Goal: Transaction & Acquisition: Purchase product/service

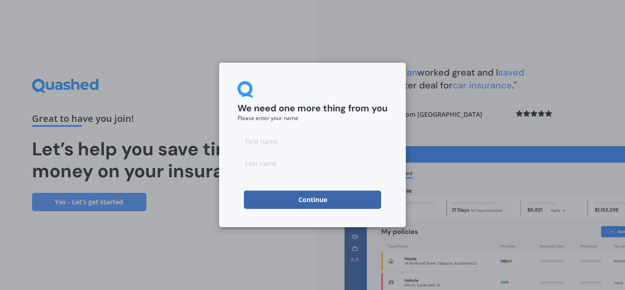
click at [317, 151] on div at bounding box center [313, 152] width 150 height 40
click at [304, 140] on input at bounding box center [313, 141] width 150 height 18
type input "[PERSON_NAME]"
click at [295, 167] on input at bounding box center [313, 163] width 150 height 18
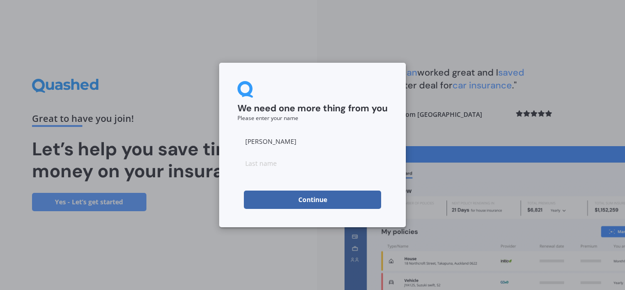
type input "Guilford"
click at [305, 200] on button "Continue" at bounding box center [312, 199] width 137 height 18
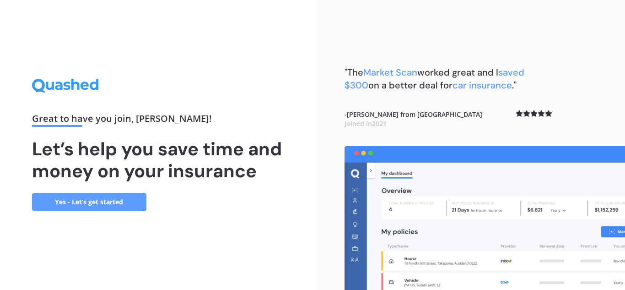
click at [305, 200] on div "Great to have you join , [PERSON_NAME] ! Let’s help you save time and money on …" at bounding box center [158, 145] width 317 height 290
click at [137, 202] on link "Yes - Let’s get started" at bounding box center [89, 202] width 114 height 18
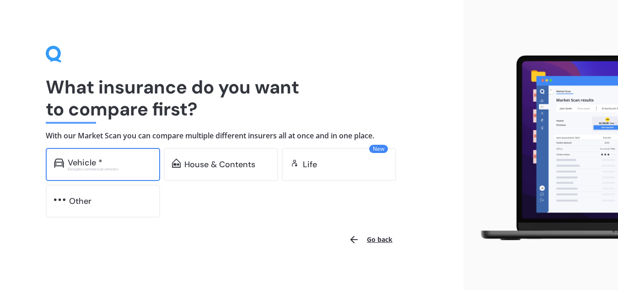
click at [106, 164] on div "Vehicle *" at bounding box center [110, 162] width 84 height 9
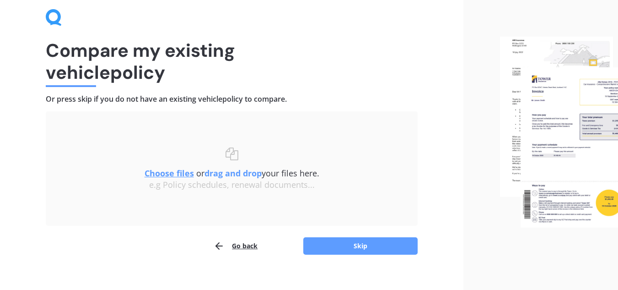
scroll to position [48, 0]
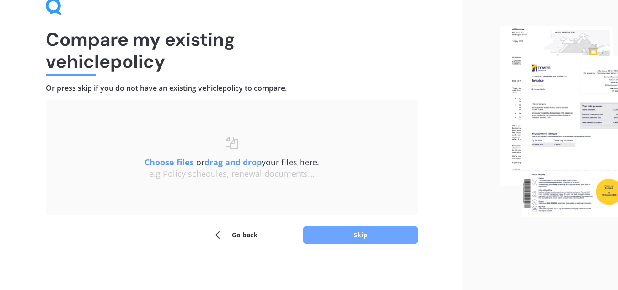
click at [384, 234] on button "Skip" at bounding box center [360, 234] width 114 height 17
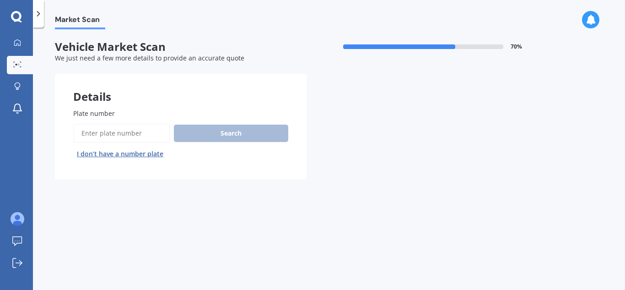
click at [145, 137] on input "Plate number" at bounding box center [121, 133] width 97 height 19
type input "h"
click at [111, 156] on button "I don’t have a number plate" at bounding box center [120, 153] width 94 height 15
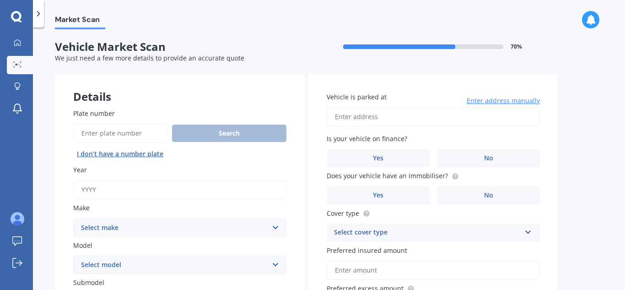
click at [131, 192] on input "Year" at bounding box center [179, 189] width 213 height 19
type input "2009"
drag, startPoint x: 274, startPoint y: 227, endPoint x: 232, endPoint y: 234, distance: 42.1
drag, startPoint x: 232, startPoint y: 234, endPoint x: 220, endPoint y: 244, distance: 16.2
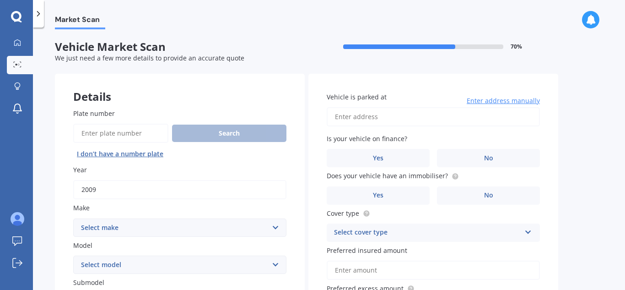
drag, startPoint x: 220, startPoint y: 244, endPoint x: 193, endPoint y: 244, distance: 27.0
click at [193, 244] on label "Model" at bounding box center [178, 245] width 210 height 10
click at [193, 255] on select "Select model" at bounding box center [179, 264] width 213 height 18
click at [277, 227] on select "Select make AC ALFA ROMEO ASTON MARTIN AUDI AUSTIN BEDFORD Bentley BMW BYD CADI…" at bounding box center [179, 227] width 213 height 18
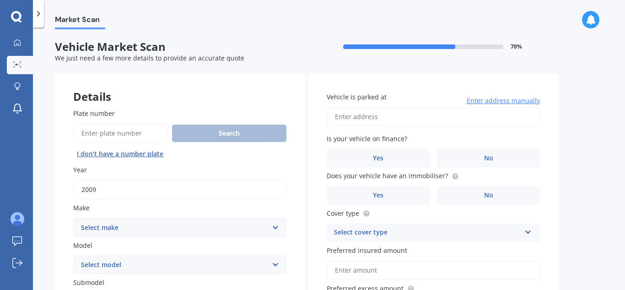
click at [277, 227] on select "Select make AC ALFA ROMEO ASTON MARTIN AUDI AUSTIN BEDFORD Bentley BMW BYD CADI…" at bounding box center [179, 227] width 213 height 18
select select "MERCEDES BENZ"
click at [73, 218] on select "Select make AC ALFA ROMEO ASTON MARTIN AUDI AUSTIN BEDFORD Bentley BMW BYD CADI…" at bounding box center [179, 227] width 213 height 18
click at [276, 266] on select "Select model 190 200 220 230 240 250 260 280 300 320 350 380 400 420 450 500 55…" at bounding box center [179, 264] width 213 height 18
select select "350"
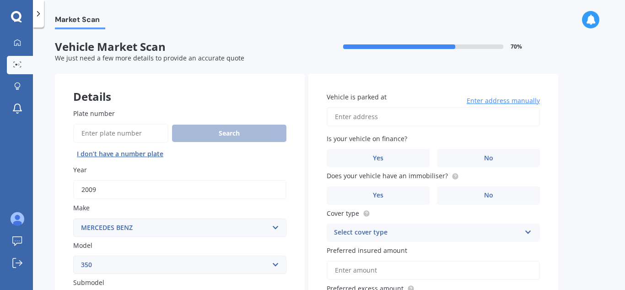
click at [73, 255] on select "Select model 190 200 220 230 240 250 260 280 300 320 350 380 400 420 450 500 55…" at bounding box center [179, 264] width 213 height 18
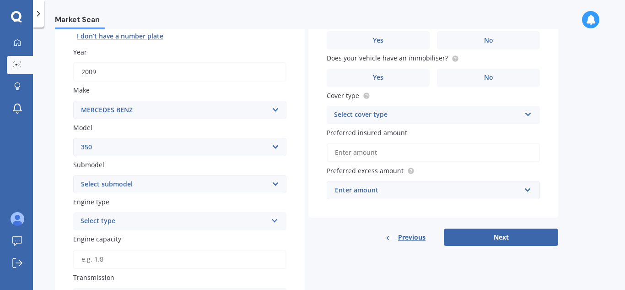
scroll to position [119, 0]
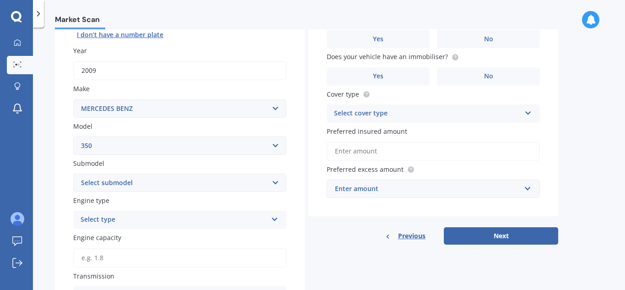
click at [276, 185] on select "Select submodel SE SL SLC 2+2" at bounding box center [179, 182] width 213 height 18
select select "SE"
click at [73, 173] on select "Select submodel SE SL SLC 2+2" at bounding box center [179, 182] width 213 height 18
click at [227, 211] on div "Select type Petrol Diesel EV Hybrid" at bounding box center [179, 220] width 213 height 18
click at [203, 229] on div "Petrol Petrol Diesel EV Hybrid" at bounding box center [179, 220] width 213 height 18
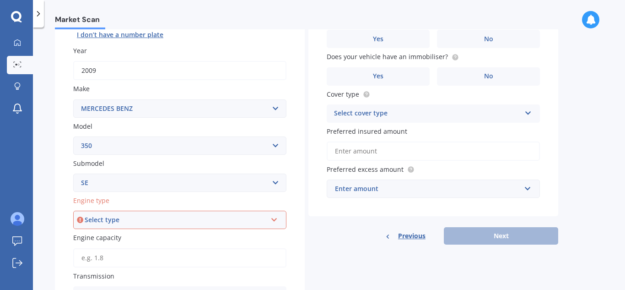
click at [276, 220] on icon at bounding box center [274, 218] width 8 height 6
click at [134, 147] on div "Petrol" at bounding box center [179, 153] width 211 height 16
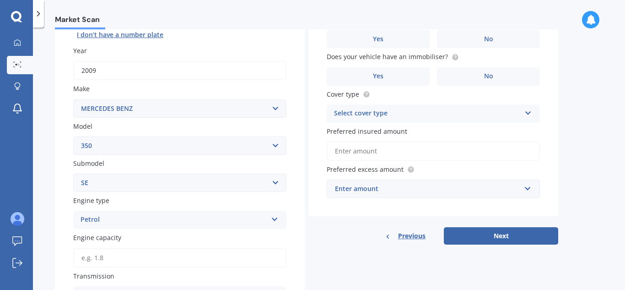
click at [134, 147] on select "Select model 190 200 220 230 240 250 260 280 300 320 350 380 400 420 450 500 55…" at bounding box center [179, 145] width 213 height 18
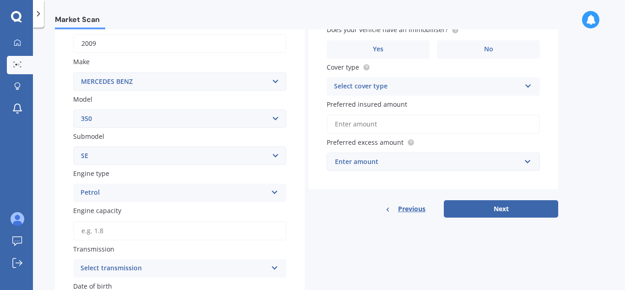
scroll to position [146, 0]
click at [142, 232] on input "Engine capacity" at bounding box center [179, 230] width 213 height 19
click at [273, 267] on icon at bounding box center [275, 265] width 8 height 6
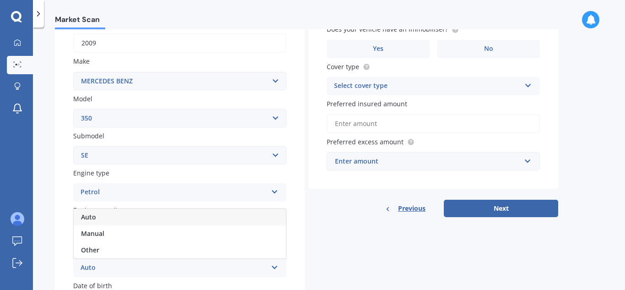
click at [273, 267] on icon at bounding box center [275, 265] width 8 height 6
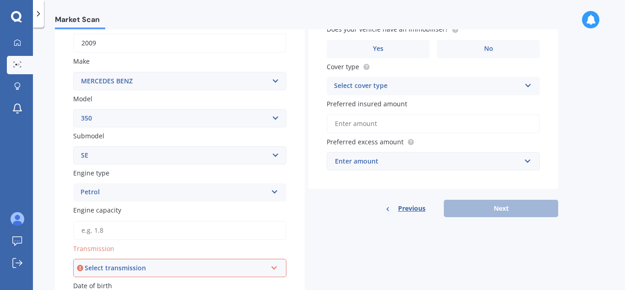
click at [273, 267] on icon at bounding box center [274, 266] width 8 height 6
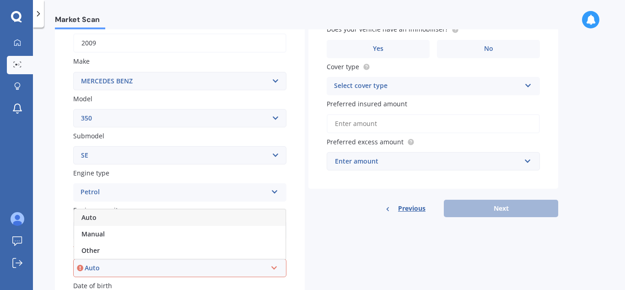
click at [157, 222] on div "Auto" at bounding box center [179, 217] width 211 height 16
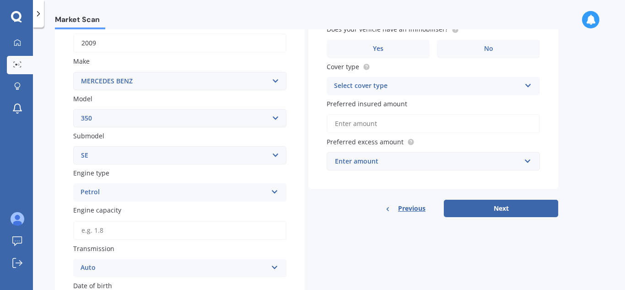
click at [157, 222] on input "Engine capacity" at bounding box center [179, 230] width 213 height 19
click at [272, 264] on icon at bounding box center [275, 265] width 8 height 6
drag, startPoint x: 272, startPoint y: 264, endPoint x: 229, endPoint y: 260, distance: 43.2
click at [229, 260] on div "Auto Auto Manual Other" at bounding box center [179, 268] width 213 height 18
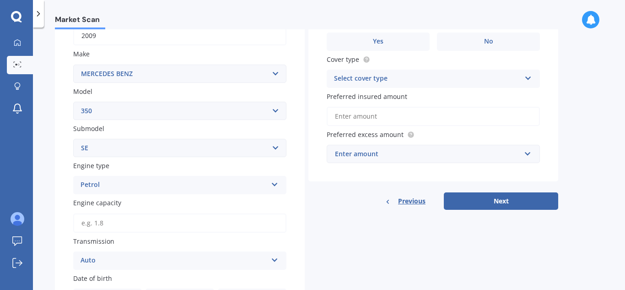
click at [119, 229] on input "Engine capacity" at bounding box center [179, 222] width 213 height 19
click at [273, 109] on select "Select model 190 200 220 230 240 250 260 280 300 320 350 380 400 420 450 500 55…" at bounding box center [179, 111] width 213 height 18
select select "GLE"
click at [73, 102] on select "Select model 190 200 220 230 240 250 260 280 300 320 350 380 400 420 450 500 55…" at bounding box center [179, 111] width 213 height 18
select select
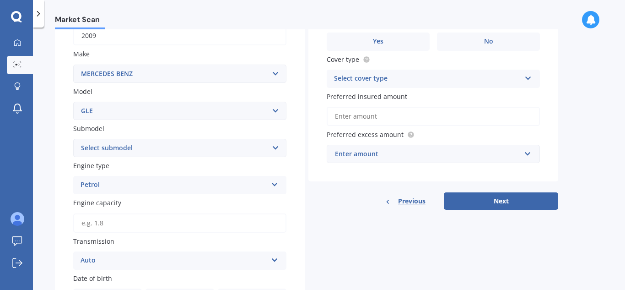
click at [111, 225] on input "Engine capacity" at bounding box center [179, 222] width 213 height 19
click at [112, 224] on input "3.5" at bounding box center [179, 222] width 213 height 19
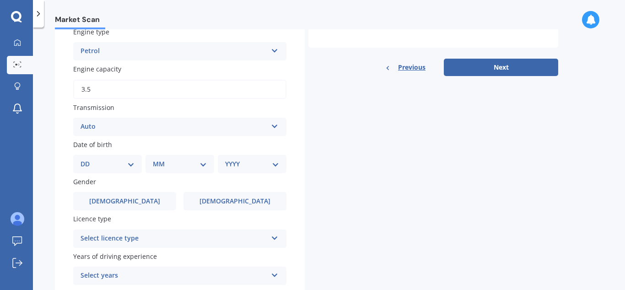
scroll to position [290, 0]
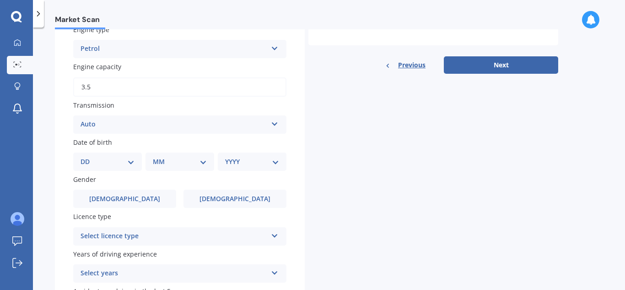
type input "3.5"
click at [278, 238] on div "Select licence type NZ Full NZ Restricted NZ Learners [GEOGRAPHIC_DATA] [GEOGRA…" at bounding box center [179, 236] width 213 height 18
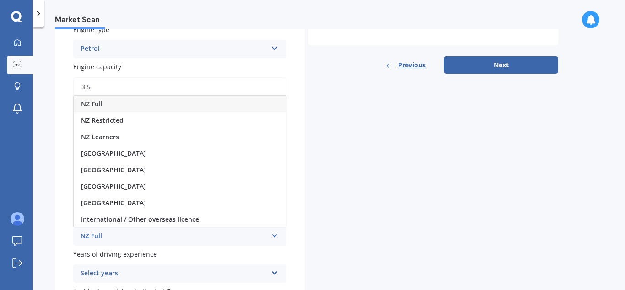
click at [167, 102] on div "NZ Full" at bounding box center [180, 104] width 212 height 16
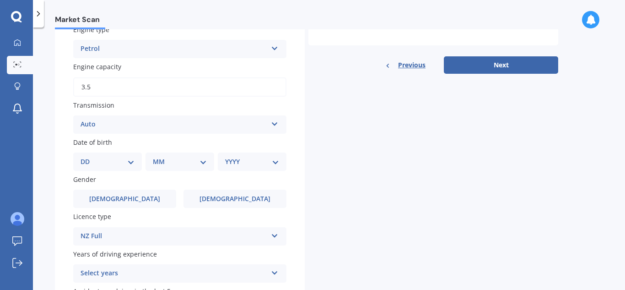
click at [128, 164] on select "DD 01 02 03 04 05 06 07 08 09 10 11 12 13 14 15 16 17 18 19 20 21 22 23 24 25 2…" at bounding box center [108, 162] width 54 height 10
select select "24"
click at [88, 157] on select "DD 01 02 03 04 05 06 07 08 09 10 11 12 13 14 15 16 17 18 19 20 21 22 23 24 25 2…" at bounding box center [108, 162] width 54 height 10
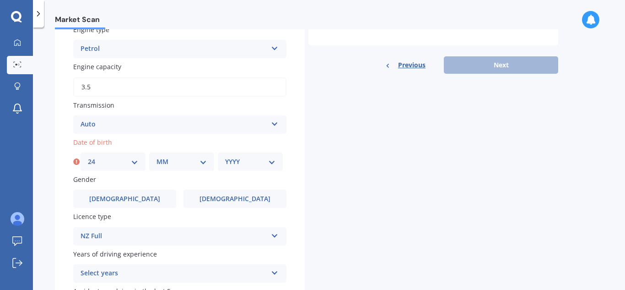
click at [201, 162] on select "MM 01 02 03 04 05 06 07 08 09 10 11 12" at bounding box center [182, 162] width 50 height 10
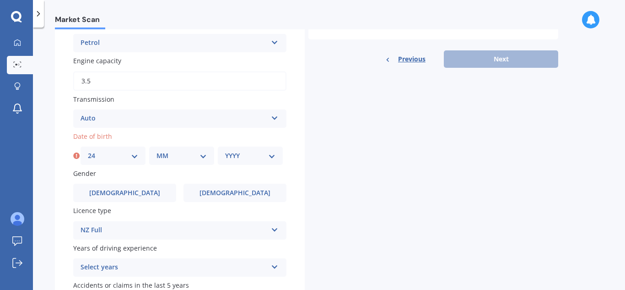
click at [204, 157] on select "MM 01 02 03 04 05 06 07 08 09 10 11 12" at bounding box center [182, 156] width 50 height 10
select select "11"
click at [157, 151] on select "MM 01 02 03 04 05 06 07 08 09 10 11 12" at bounding box center [182, 156] width 50 height 10
click at [271, 160] on select "YYYY 2025 2024 2023 2022 2021 2020 2019 2018 2017 2016 2015 2014 2013 2012 2011…" at bounding box center [250, 156] width 50 height 10
select select "1945"
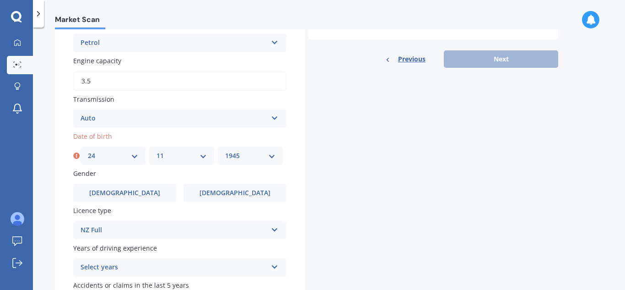
click at [225, 151] on select "YYYY 2025 2024 2023 2022 2021 2020 2019 2018 2017 2016 2015 2014 2013 2012 2011…" at bounding box center [250, 156] width 50 height 10
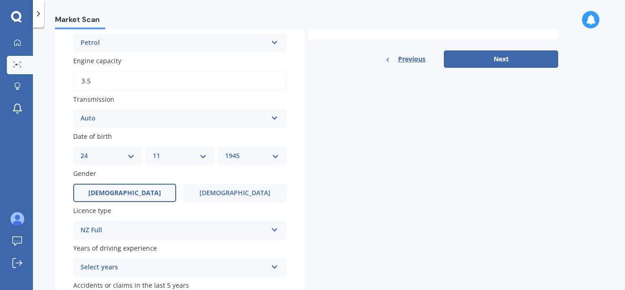
click at [154, 188] on label "[DEMOGRAPHIC_DATA]" at bounding box center [124, 193] width 103 height 18
click at [0, 0] on input "[DEMOGRAPHIC_DATA]" at bounding box center [0, 0] width 0 height 0
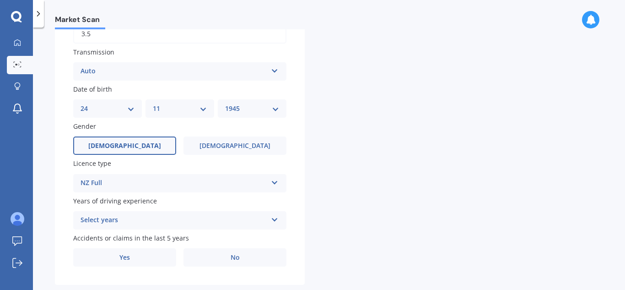
scroll to position [354, 0]
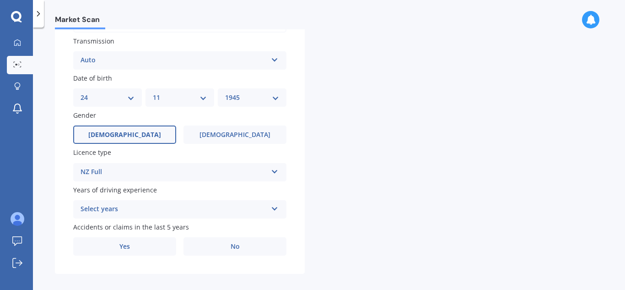
click at [273, 210] on icon at bounding box center [275, 207] width 8 height 6
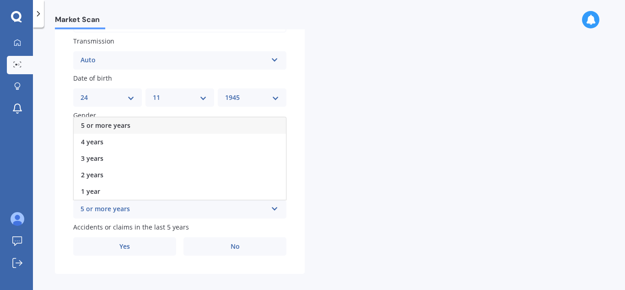
click at [224, 122] on div "5 or more years" at bounding box center [180, 125] width 212 height 16
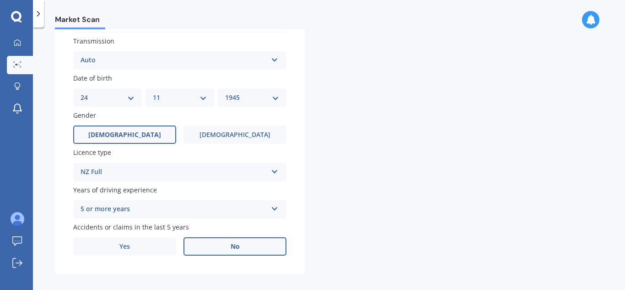
click at [242, 250] on label "No" at bounding box center [235, 246] width 103 height 18
click at [0, 0] on input "No" at bounding box center [0, 0] width 0 height 0
click at [253, 248] on label "No" at bounding box center [235, 246] width 103 height 18
click at [0, 0] on input "No" at bounding box center [0, 0] width 0 height 0
click at [222, 243] on label "No" at bounding box center [235, 246] width 103 height 18
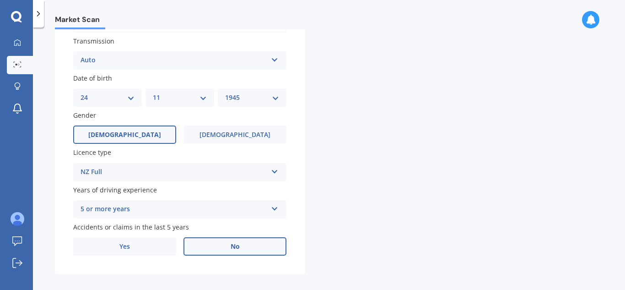
click at [0, 0] on input "No" at bounding box center [0, 0] width 0 height 0
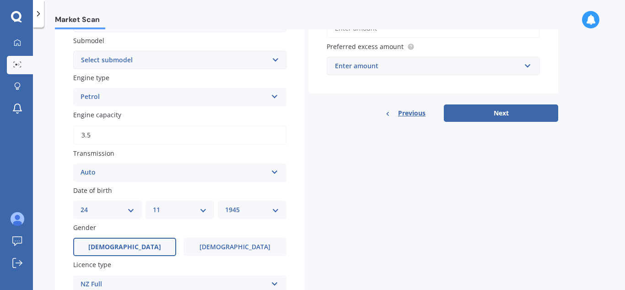
scroll to position [226, 0]
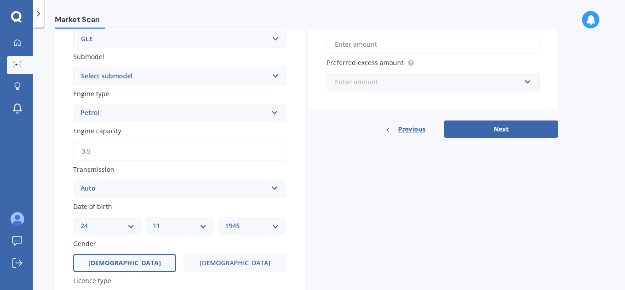
click at [528, 82] on input "text" at bounding box center [430, 81] width 205 height 17
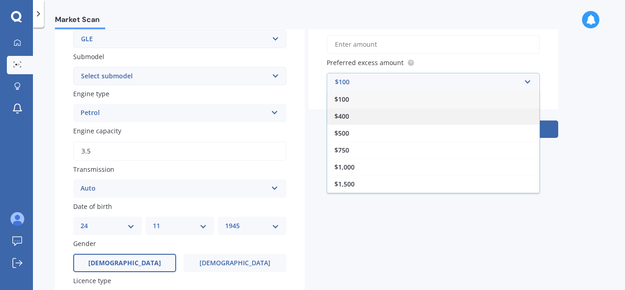
click at [385, 112] on div "$400" at bounding box center [433, 116] width 212 height 17
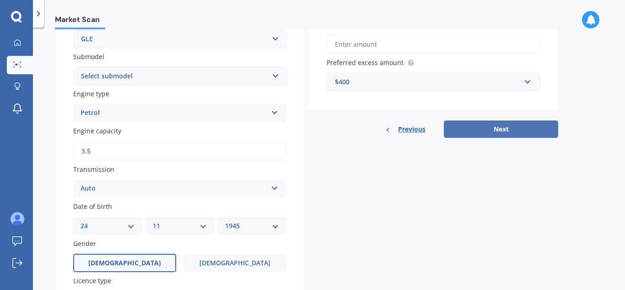
click at [501, 131] on button "Next" at bounding box center [501, 128] width 114 height 17
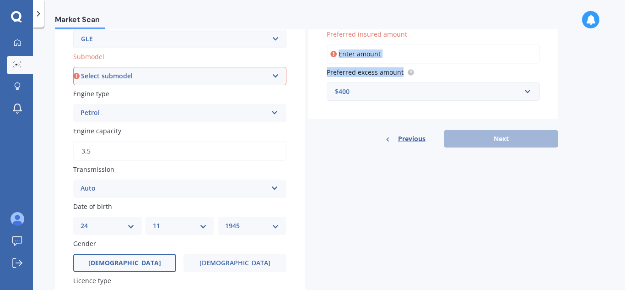
drag, startPoint x: 490, startPoint y: 70, endPoint x: 454, endPoint y: 64, distance: 35.7
click at [395, 59] on input "Preferred insured amount" at bounding box center [433, 53] width 213 height 19
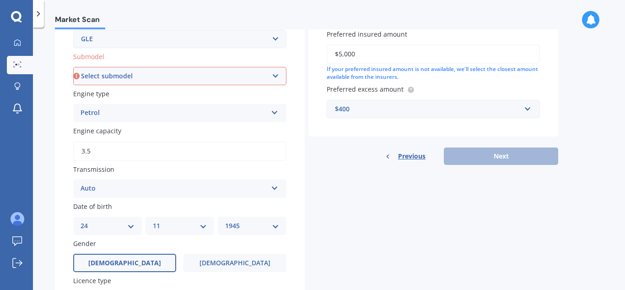
type input "$5,000"
click at [497, 162] on div "Previous Next" at bounding box center [433, 155] width 250 height 17
click at [618, 135] on div "Market Scan Vehicle Market Scan 70 % We just need a few more details to provide…" at bounding box center [329, 160] width 592 height 262
click at [276, 72] on select "Select submodel 250D 300D 2.0D/9AT 350D 400D AMG 500 e" at bounding box center [179, 76] width 213 height 18
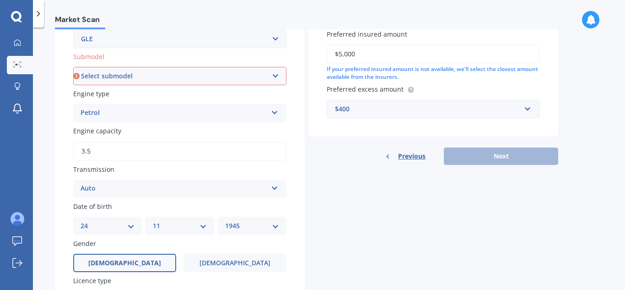
select select "350D"
click at [73, 67] on select "Select submodel 250D 300D 2.0D/9AT 350D 400D AMG 500 e" at bounding box center [179, 76] width 213 height 18
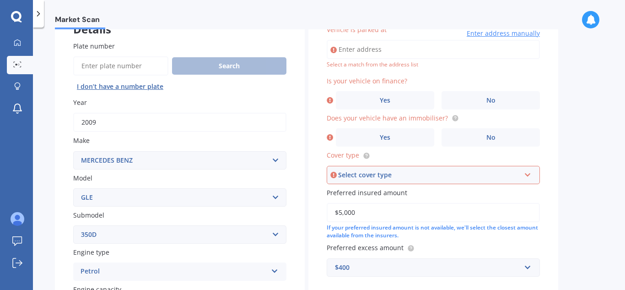
scroll to position [63, 0]
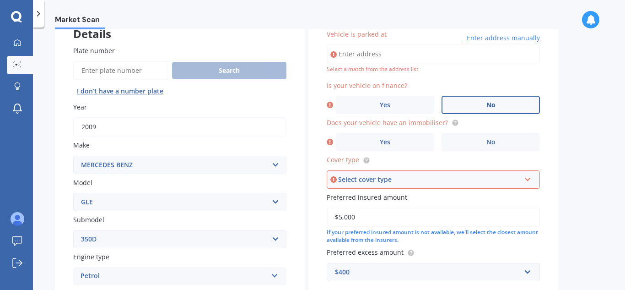
click at [489, 108] on span "No" at bounding box center [490, 105] width 9 height 8
click at [0, 0] on input "No" at bounding box center [0, 0] width 0 height 0
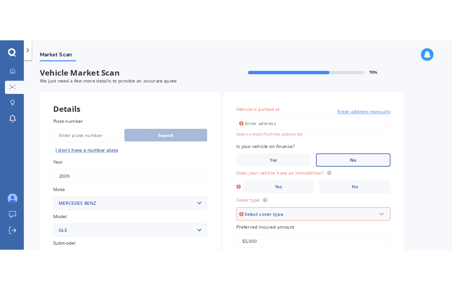
scroll to position [0, 0]
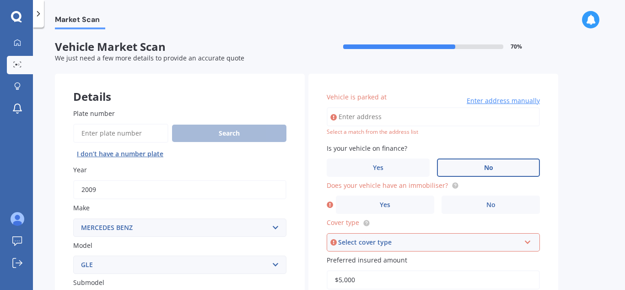
click at [441, 116] on input "Vehicle is parked at" at bounding box center [433, 116] width 213 height 19
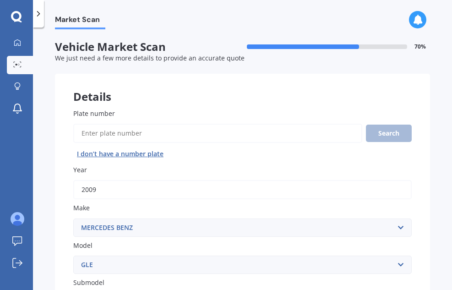
click at [424, 128] on div "Market Scan Vehicle Market Scan 70 % We just need a few more details to provide…" at bounding box center [242, 160] width 419 height 262
click at [437, 116] on div "Market Scan Vehicle Market Scan 70 % We just need a few more details to provide…" at bounding box center [242, 160] width 419 height 262
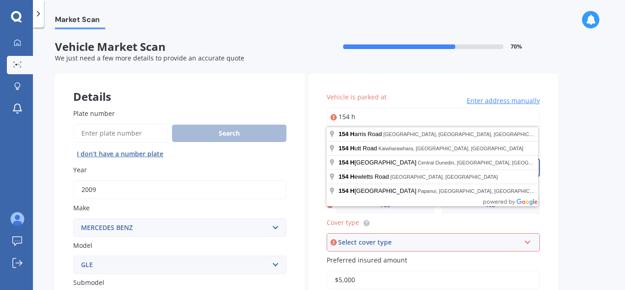
click at [367, 115] on input "154 h" at bounding box center [433, 116] width 213 height 19
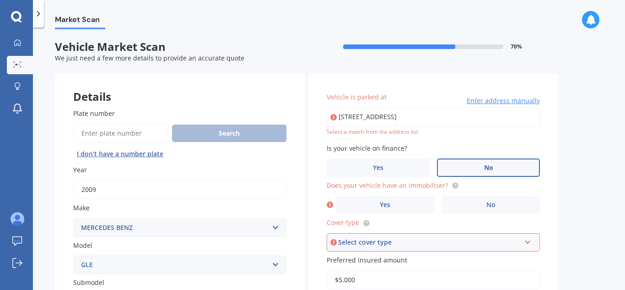
type input "[STREET_ADDRESS]"
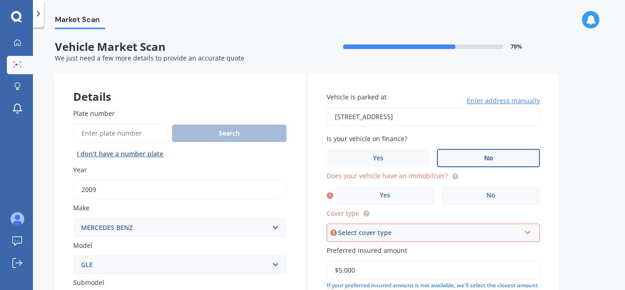
click at [470, 155] on label "No" at bounding box center [488, 158] width 103 height 18
click at [0, 0] on input "No" at bounding box center [0, 0] width 0 height 0
click at [481, 199] on label "No" at bounding box center [491, 195] width 98 height 18
click at [0, 0] on input "No" at bounding box center [0, 0] width 0 height 0
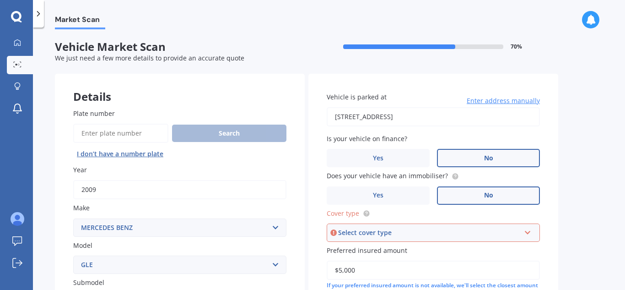
click at [527, 232] on icon at bounding box center [528, 230] width 8 height 6
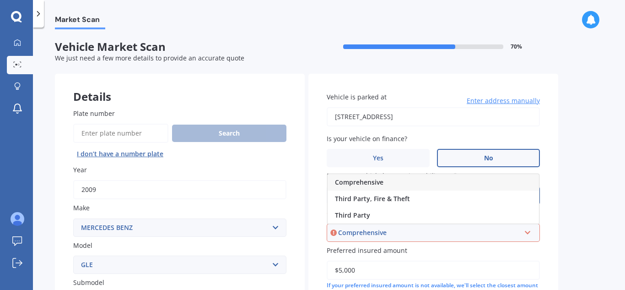
click at [409, 180] on div "Comprehensive" at bounding box center [433, 182] width 211 height 16
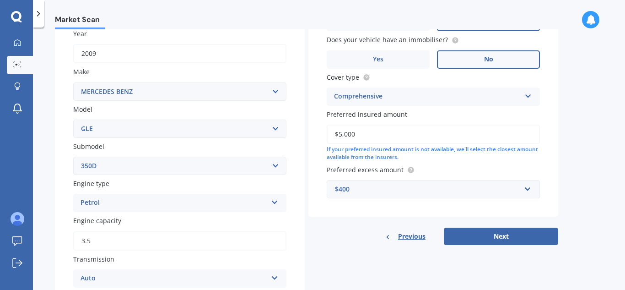
scroll to position [137, 0]
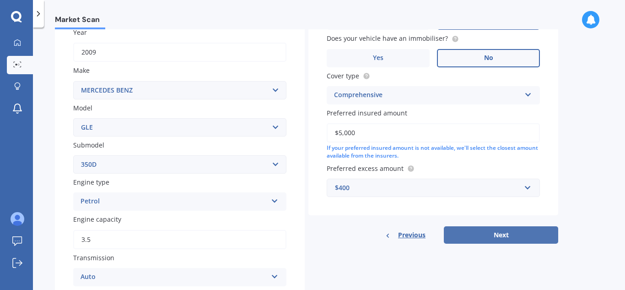
click at [513, 232] on button "Next" at bounding box center [501, 234] width 114 height 17
select select "24"
select select "11"
select select "1945"
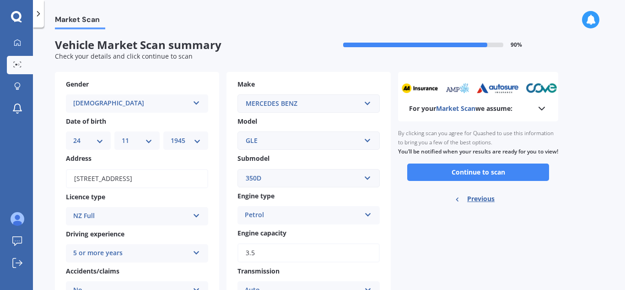
scroll to position [0, 0]
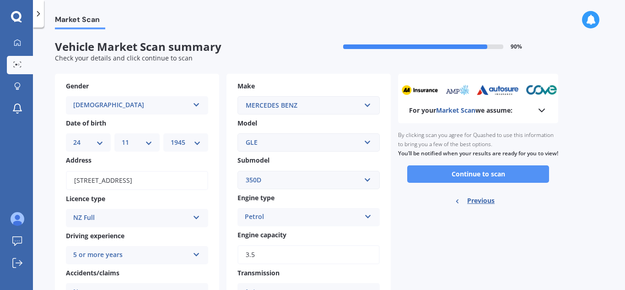
click at [517, 183] on button "Continue to scan" at bounding box center [478, 173] width 142 height 17
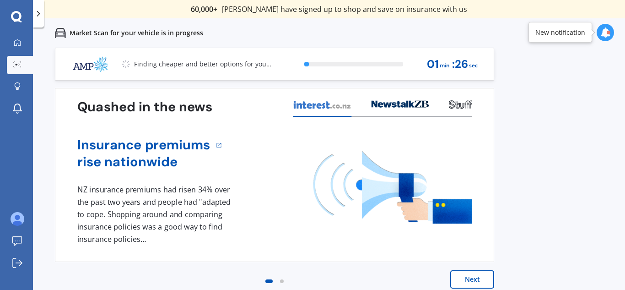
click at [517, 186] on div "Previous 60,000+ Kiwis have signed up to shop and save on insurance with us " H…" at bounding box center [329, 193] width 592 height 290
click at [517, 185] on div "Previous 60,000+ Kiwis have signed up to shop and save on insurance with us " H…" at bounding box center [329, 193] width 592 height 290
click at [581, 140] on div "Previous 60,000+ Kiwis have signed up to shop and save on insurance with us " H…" at bounding box center [329, 193] width 592 height 290
